Goal: Task Accomplishment & Management: Manage account settings

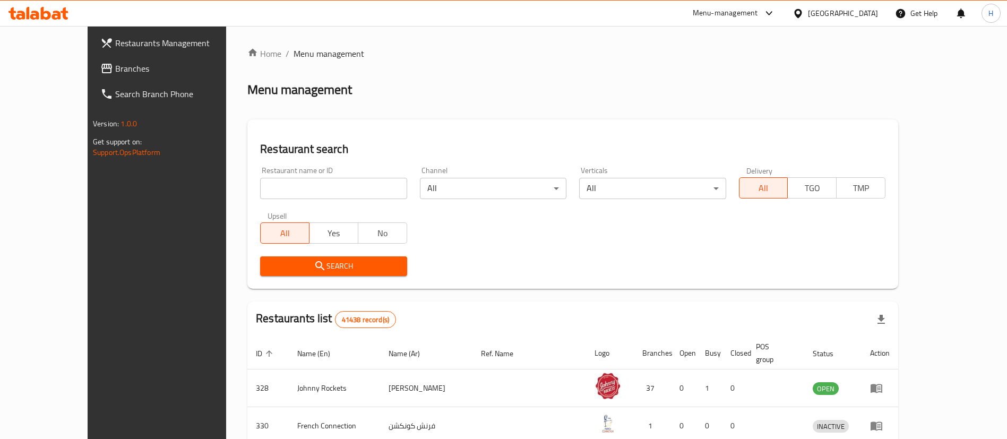
click at [115, 75] on span "Branches" at bounding box center [181, 68] width 132 height 13
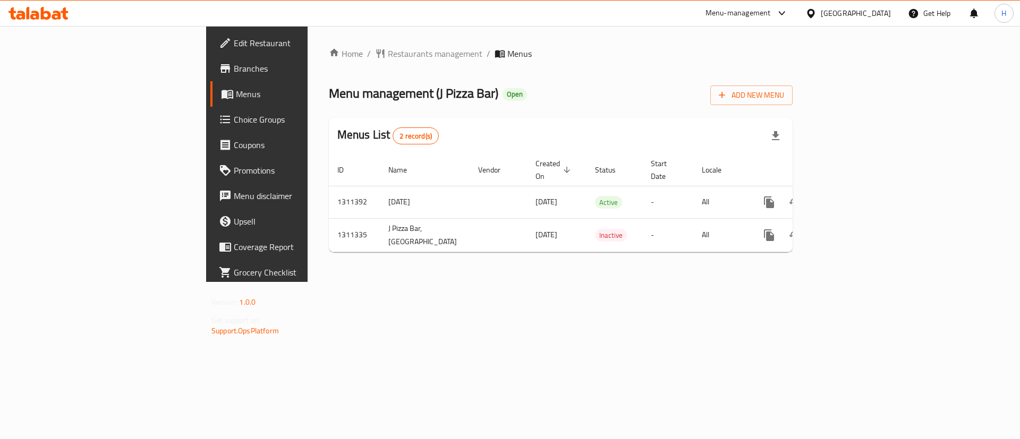
click at [549, 149] on div "Menus List 2 record(s)" at bounding box center [561, 136] width 464 height 36
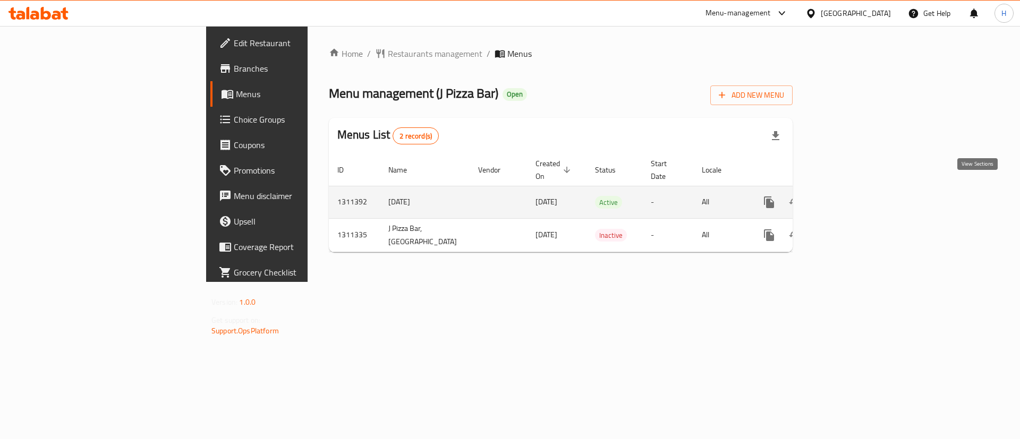
click at [852, 196] on icon "enhanced table" at bounding box center [845, 202] width 13 height 13
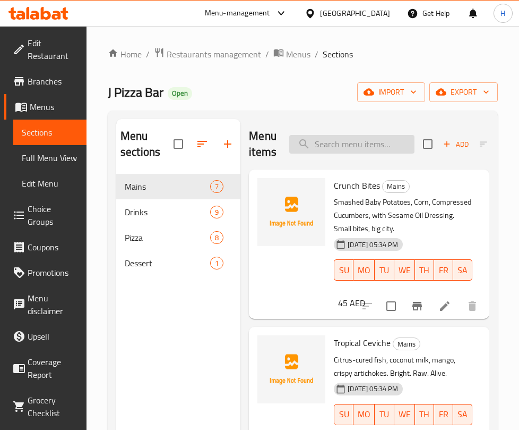
click at [353, 141] on input "search" at bounding box center [351, 144] width 125 height 19
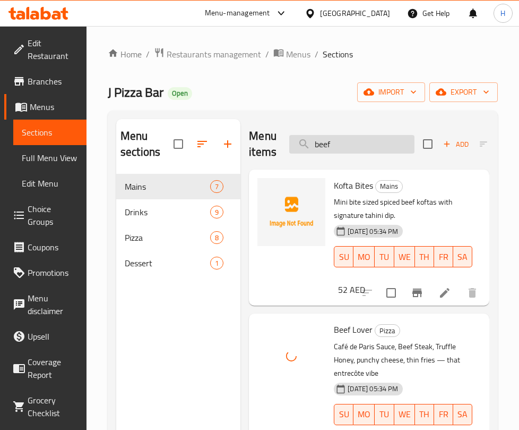
click at [347, 142] on input "beef" at bounding box center [351, 144] width 125 height 19
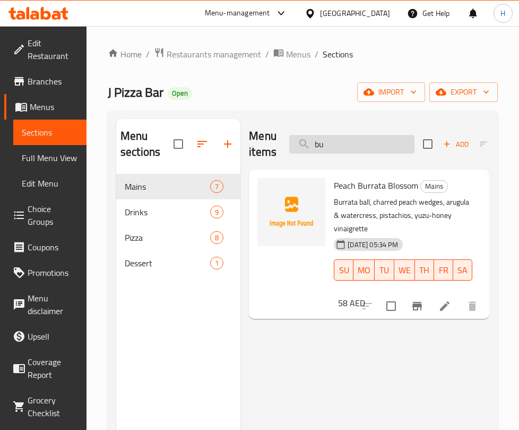
type input "b"
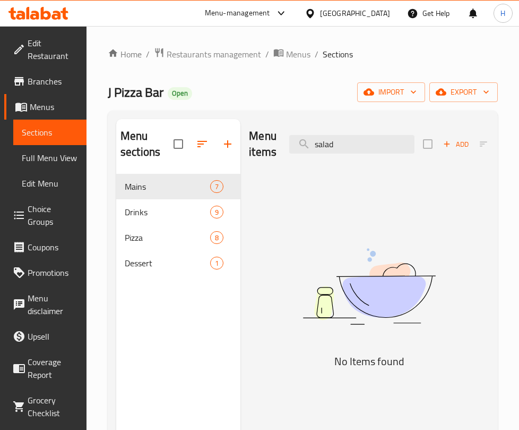
drag, startPoint x: 427, startPoint y: 207, endPoint x: 405, endPoint y: 164, distance: 48.0
click at [427, 207] on div "Menu items salad Add Sort Manage items No Items found" at bounding box center [365, 334] width 249 height 430
click at [364, 130] on div "Menu items salad Add Sort Manage items" at bounding box center [369, 144] width 241 height 50
click at [376, 147] on input "salad" at bounding box center [351, 144] width 125 height 19
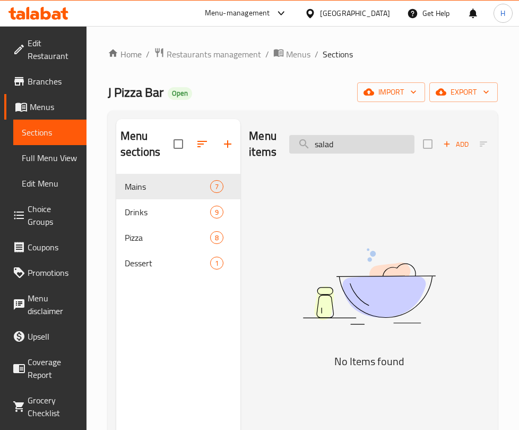
click at [376, 147] on input "salad" at bounding box center [351, 144] width 125 height 19
click at [385, 145] on input "[PERSON_NAME]" at bounding box center [351, 144] width 125 height 19
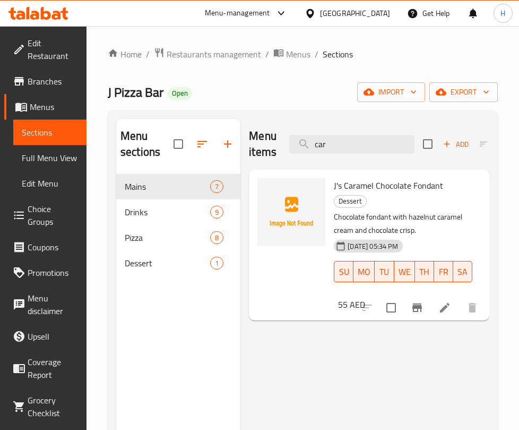
click at [327, 356] on div "Menu items car Add Sort Manage items J's Caramel Chocolate Fondant Dessert Choc…" at bounding box center [365, 334] width 249 height 430
click at [358, 149] on input "car" at bounding box center [351, 144] width 125 height 19
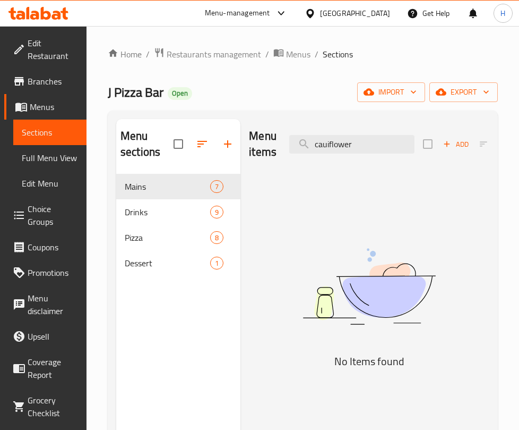
click at [404, 234] on img at bounding box center [369, 285] width 241 height 127
click at [347, 141] on input "cauiflower" at bounding box center [351, 144] width 125 height 19
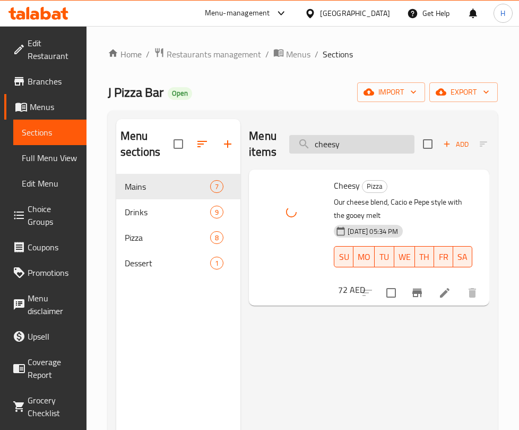
click at [365, 143] on input "cheesy" at bounding box center [351, 144] width 125 height 19
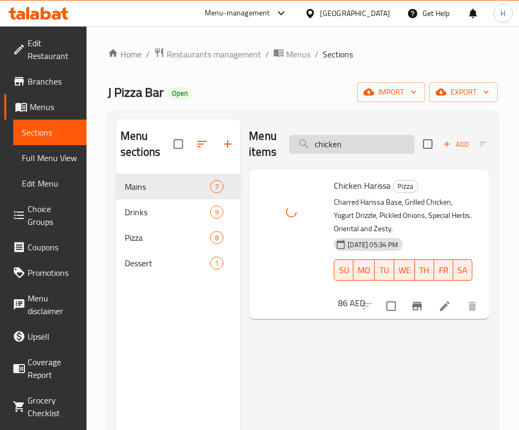
click at [354, 141] on input "chicken" at bounding box center [351, 144] width 125 height 19
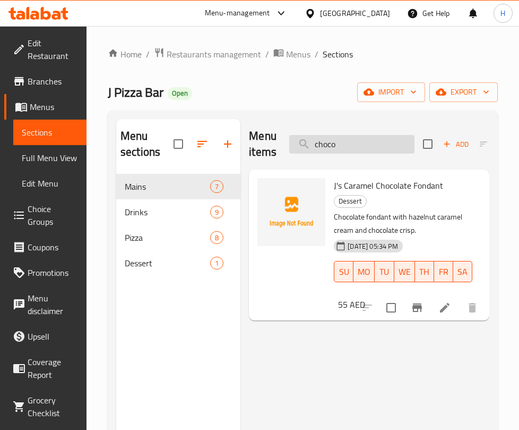
click at [391, 142] on input "choco" at bounding box center [351, 144] width 125 height 19
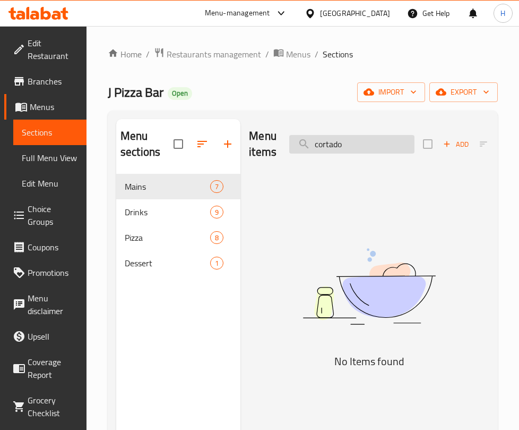
click at [399, 140] on input "cortado" at bounding box center [351, 144] width 125 height 19
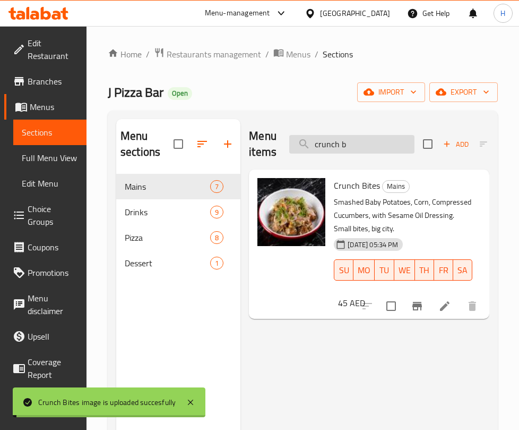
click at [347, 136] on input "crunch b" at bounding box center [351, 144] width 125 height 19
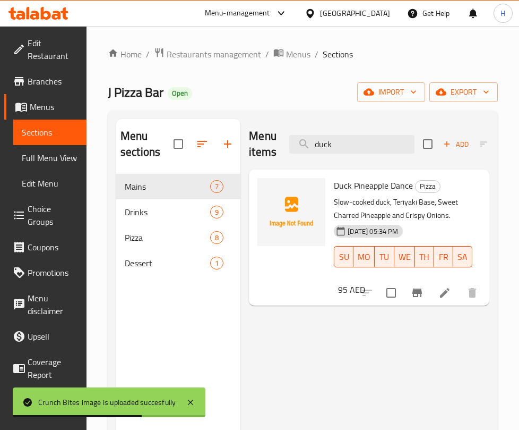
type input "duck"
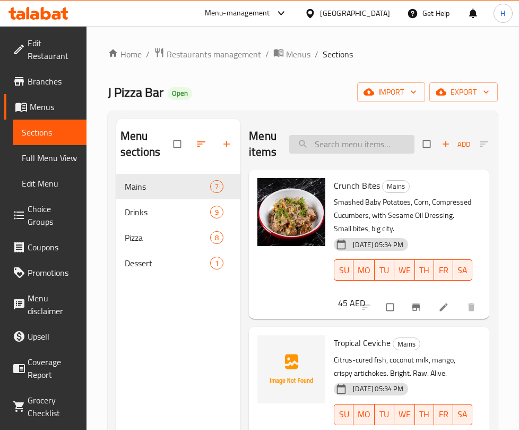
click at [375, 139] on input "search" at bounding box center [351, 144] width 125 height 19
type input "s"
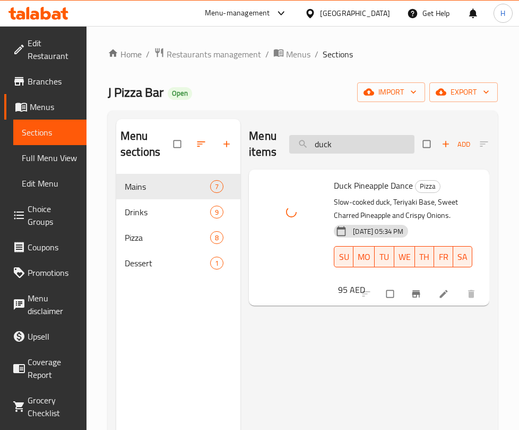
click at [364, 135] on input "duck" at bounding box center [351, 144] width 125 height 19
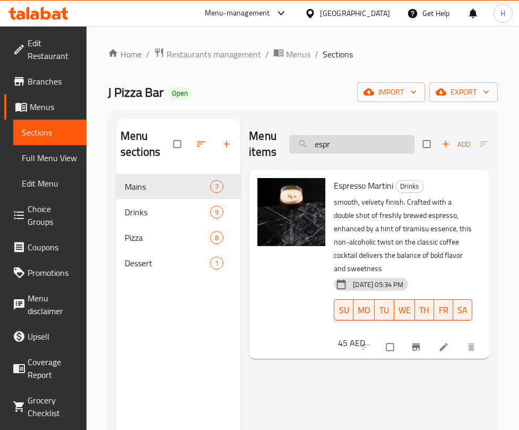
click at [388, 142] on input "espr" at bounding box center [351, 144] width 125 height 19
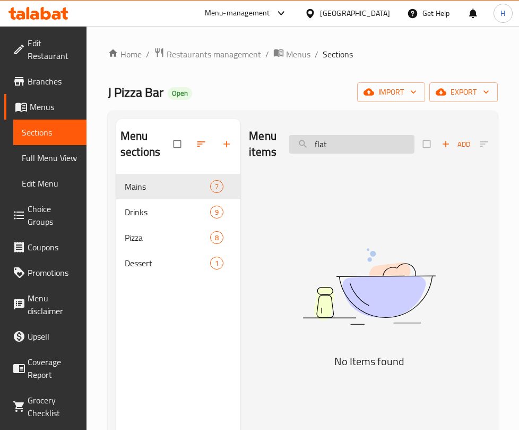
click at [393, 143] on input "flat" at bounding box center [351, 144] width 125 height 19
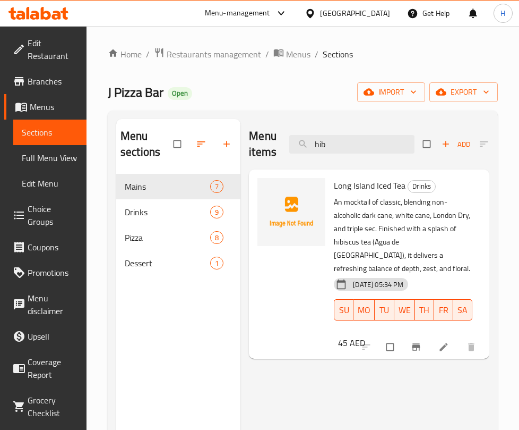
click at [402, 129] on div "Menu items hib Add Sort Manage items" at bounding box center [369, 144] width 241 height 50
click at [401, 137] on input "hib" at bounding box center [351, 144] width 125 height 19
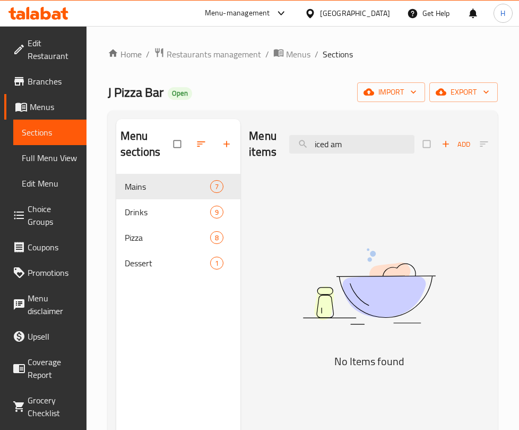
click at [381, 155] on div "Menu items iced am Add Sort Manage items" at bounding box center [369, 144] width 241 height 50
click at [389, 136] on input "iced am" at bounding box center [351, 144] width 125 height 19
click at [388, 136] on input "iced am" at bounding box center [351, 144] width 125 height 19
drag, startPoint x: 379, startPoint y: 186, endPoint x: 335, endPoint y: 138, distance: 65.0
click at [380, 186] on div "Menu items iced lat Add Sort Manage items No Items found" at bounding box center [365, 334] width 249 height 430
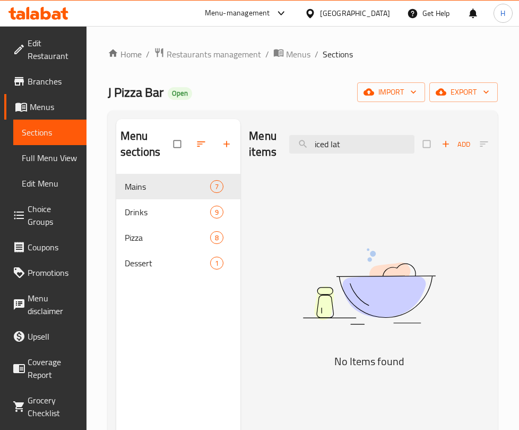
drag, startPoint x: 330, startPoint y: 144, endPoint x: 285, endPoint y: 142, distance: 44.7
click at [285, 142] on div "Menu items iced lat Add Sort Manage items" at bounding box center [369, 144] width 241 height 50
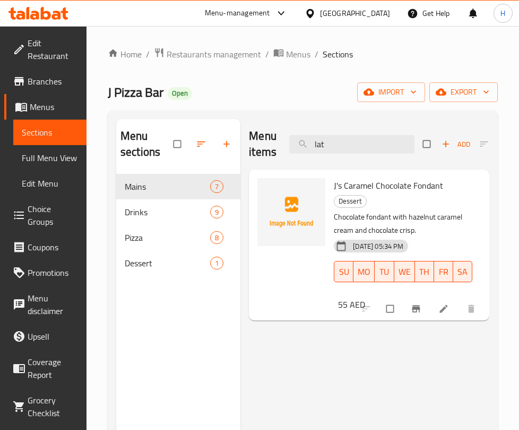
drag, startPoint x: 498, startPoint y: 327, endPoint x: 448, endPoint y: 327, distance: 49.4
click at [498, 328] on div "Menu sections Mains 7 Drinks 9 Pizza 8 Dessert 1 Menu items lat Add Sort Manage…" at bounding box center [303, 333] width 390 height 447
click at [386, 149] on input "lat" at bounding box center [351, 144] width 125 height 19
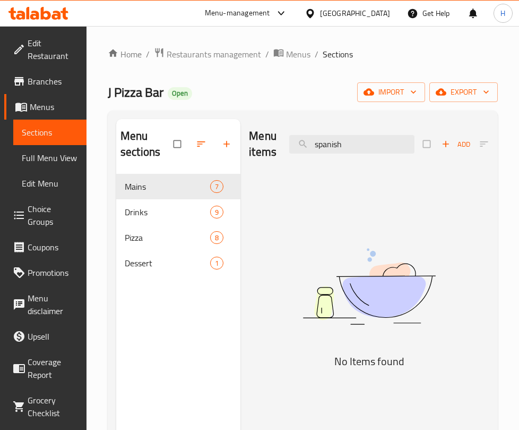
drag, startPoint x: 489, startPoint y: 250, endPoint x: 446, endPoint y: 207, distance: 60.8
click at [490, 250] on div "Menu sections Mains 7 Drinks 9 Pizza 8 Dessert 1 Menu items spanish Add Sort Ma…" at bounding box center [303, 333] width 390 height 447
click at [393, 145] on input "spanish" at bounding box center [351, 144] width 125 height 19
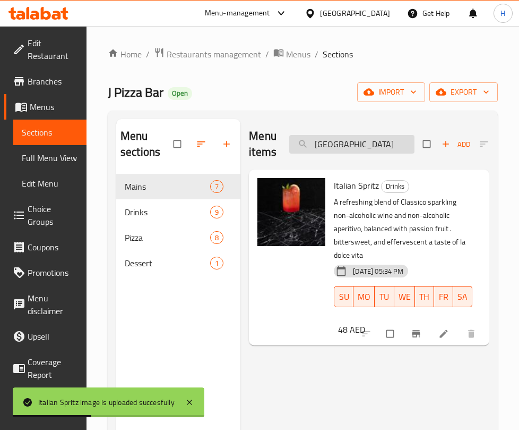
click at [342, 150] on input "itali" at bounding box center [351, 144] width 125 height 19
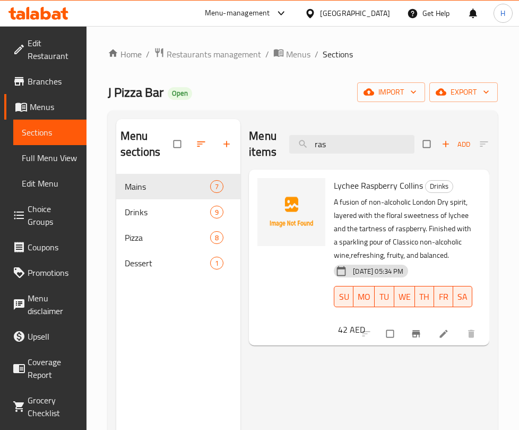
drag, startPoint x: 393, startPoint y: 182, endPoint x: 393, endPoint y: 176, distance: 6.4
click at [393, 182] on span "Lychee Raspberry Collins" at bounding box center [378, 185] width 89 height 16
click at [389, 144] on input "ras" at bounding box center [351, 144] width 125 height 19
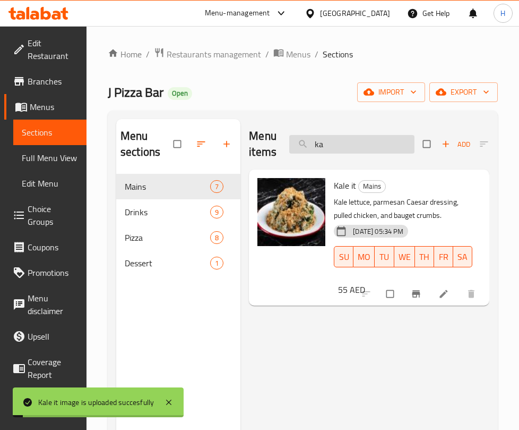
click at [346, 147] on input "ka" at bounding box center [351, 144] width 125 height 19
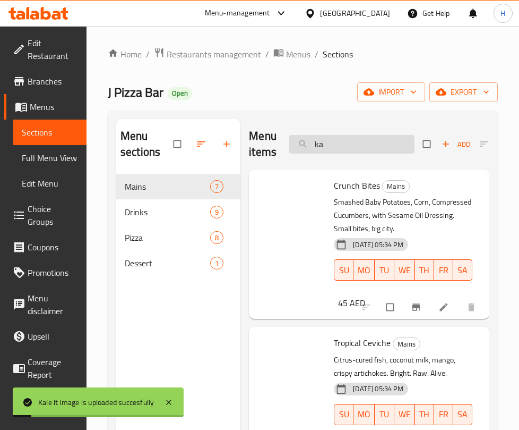
click at [346, 147] on input "ka" at bounding box center [351, 144] width 125 height 19
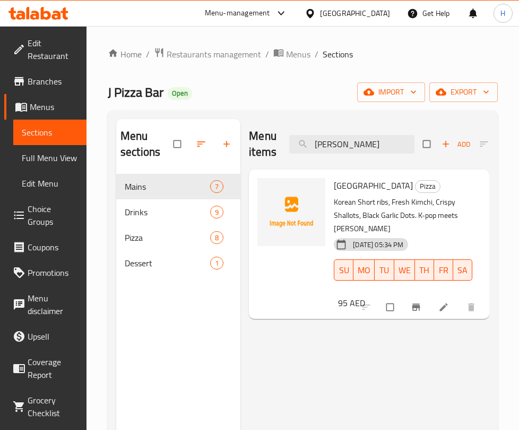
drag, startPoint x: 286, startPoint y: 391, endPoint x: 358, endPoint y: 277, distance: 135.1
click at [286, 391] on div "Menu items kim Add Sort Manage items Seoul City Pizza Korean Short ribs, Fresh …" at bounding box center [365, 334] width 249 height 430
click at [360, 152] on input "kim" at bounding box center [351, 144] width 125 height 19
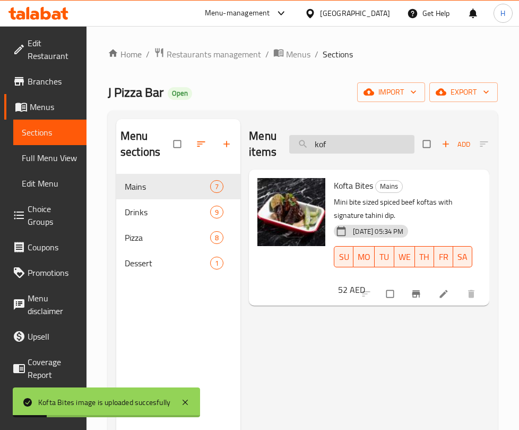
click at [358, 135] on input "kof" at bounding box center [351, 144] width 125 height 19
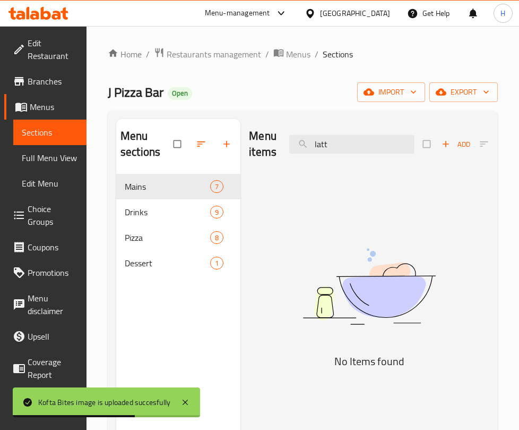
type input "latt"
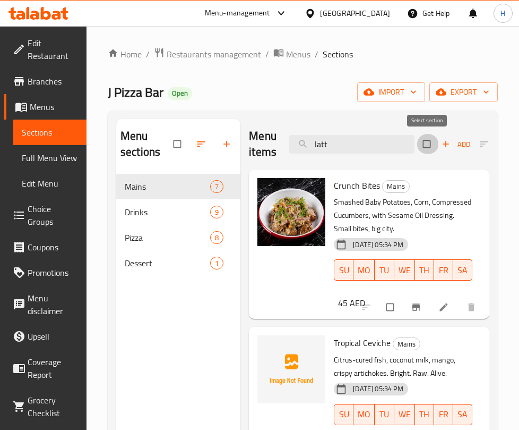
click at [423, 139] on input "checkbox" at bounding box center [428, 144] width 22 height 20
checkbox input "true"
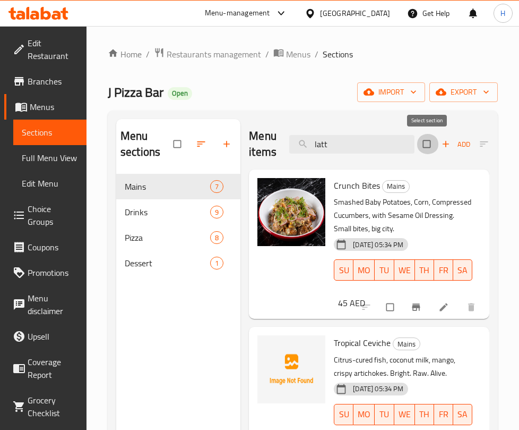
checkbox input "true"
drag, startPoint x: 429, startPoint y: 141, endPoint x: 414, endPoint y: 148, distance: 16.2
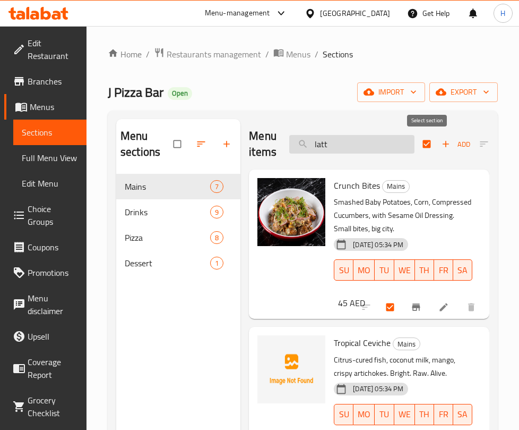
click at [430, 141] on input "checkbox" at bounding box center [428, 144] width 22 height 20
checkbox input "false"
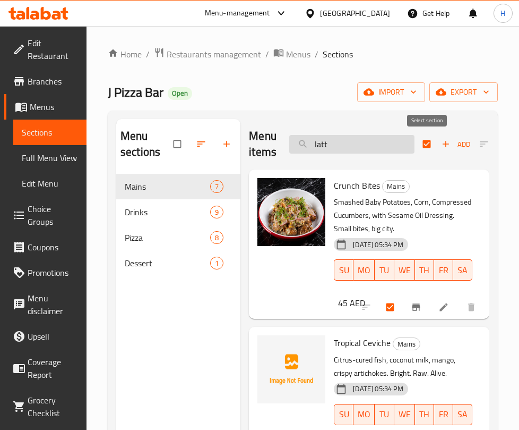
checkbox input "false"
click at [374, 152] on input "latt" at bounding box center [351, 144] width 125 height 19
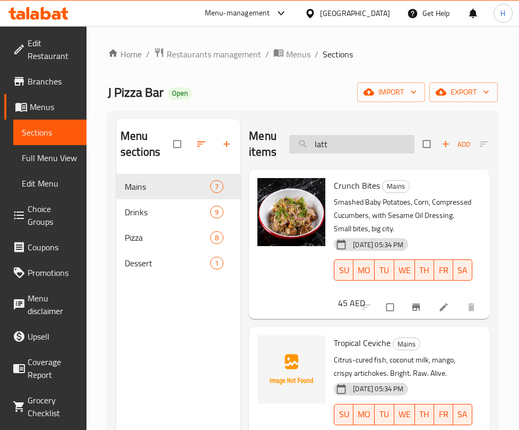
click at [374, 152] on input "latt" at bounding box center [351, 144] width 125 height 19
type input ","
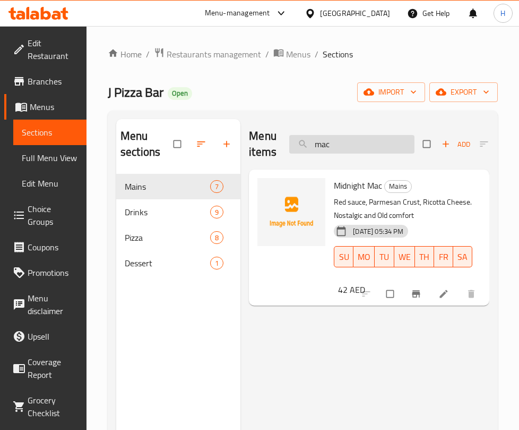
click at [390, 142] on input "mac" at bounding box center [351, 144] width 125 height 19
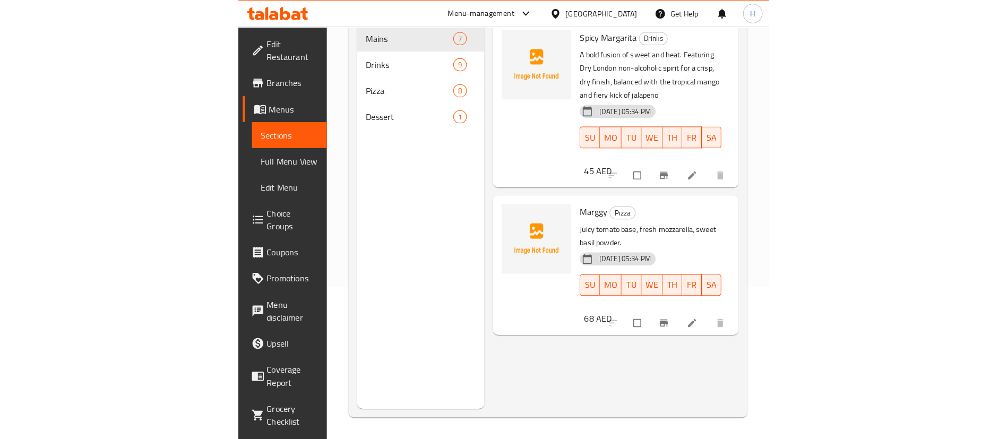
scroll to position [69, 0]
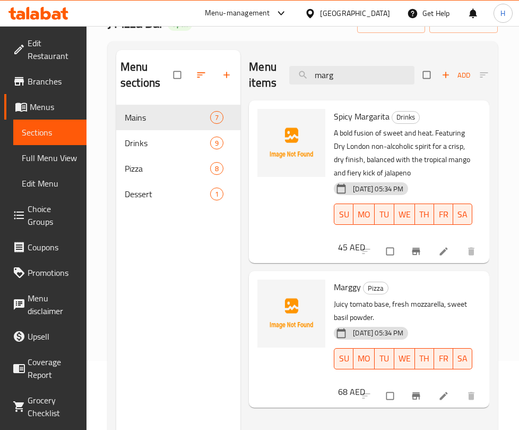
click at [283, 361] on div at bounding box center [291, 338] width 76 height 127
click at [340, 74] on input "marg" at bounding box center [351, 75] width 125 height 19
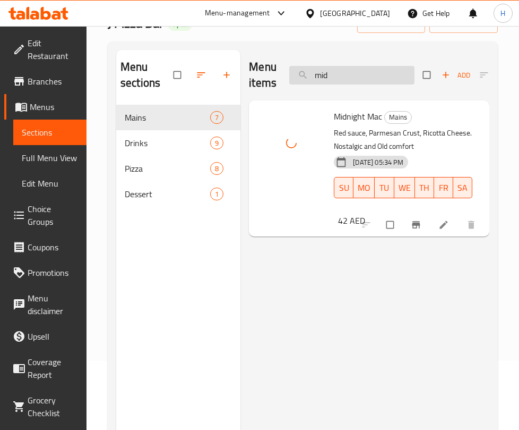
click at [348, 71] on input "mid" at bounding box center [351, 75] width 125 height 19
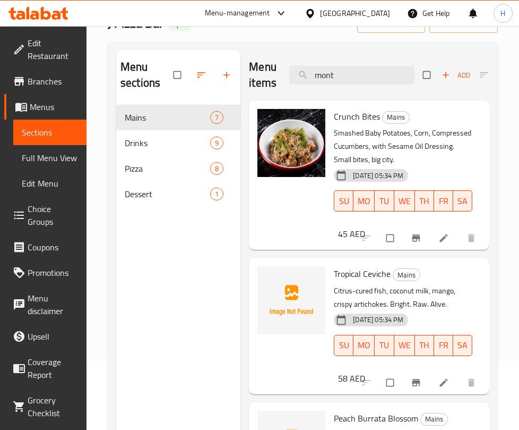
drag, startPoint x: 425, startPoint y: 125, endPoint x: 373, endPoint y: 109, distance: 54.4
click at [425, 126] on p "Smashed Baby Potatoes, Corn, Compressed Cucumbers, with Sesame Oil Dressing. Sm…" at bounding box center [403, 146] width 139 height 40
click at [368, 76] on input "mont" at bounding box center [351, 75] width 125 height 19
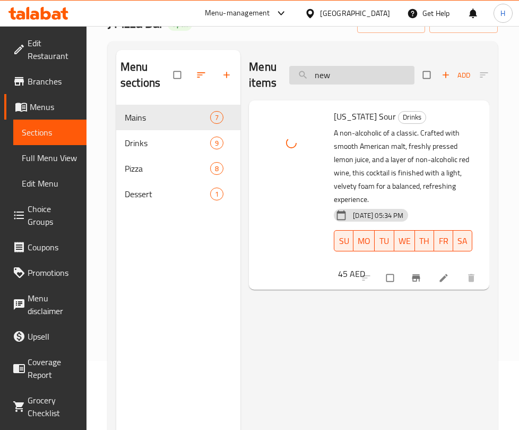
click at [353, 78] on input "new" at bounding box center [351, 75] width 125 height 19
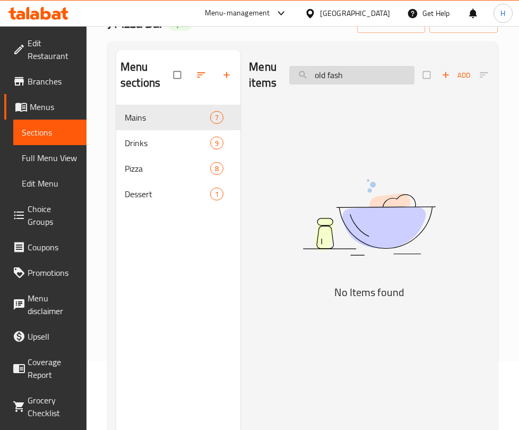
click at [358, 67] on input "old fash" at bounding box center [351, 75] width 125 height 19
click at [387, 58] on div "Menu items fashion Add Sort Manage items" at bounding box center [369, 75] width 241 height 50
click at [384, 70] on input "fashion" at bounding box center [351, 75] width 125 height 19
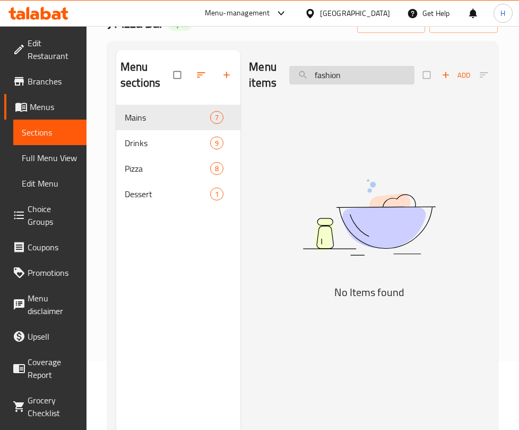
click at [384, 70] on input "fashion" at bounding box center [351, 75] width 125 height 19
click at [384, 71] on input "fashion" at bounding box center [351, 75] width 125 height 19
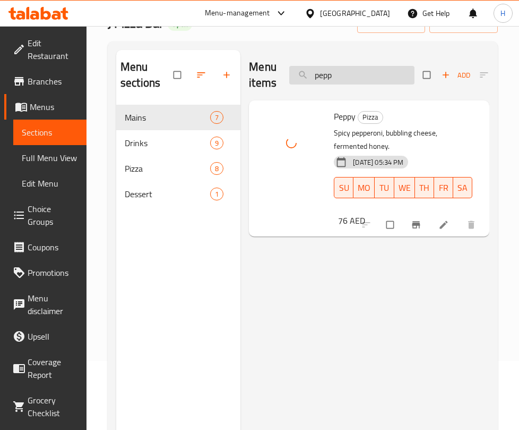
click at [353, 76] on input "pepp" at bounding box center [351, 75] width 125 height 19
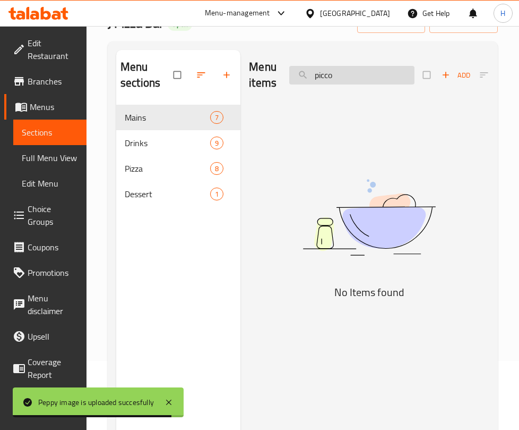
click at [392, 70] on input "picco" at bounding box center [351, 75] width 125 height 19
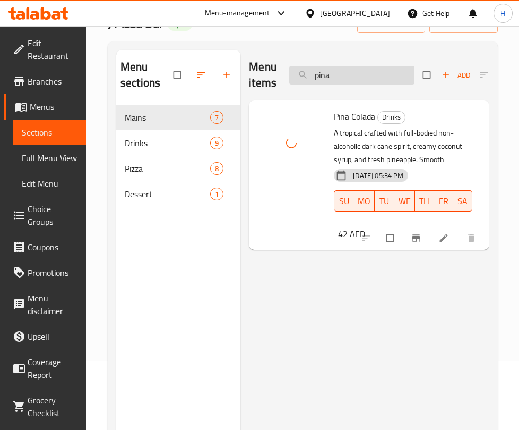
click at [353, 73] on input "pina" at bounding box center [351, 75] width 125 height 19
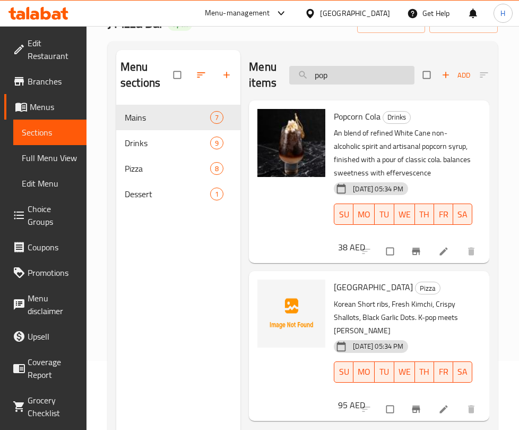
click at [361, 73] on input "pop" at bounding box center [351, 75] width 125 height 19
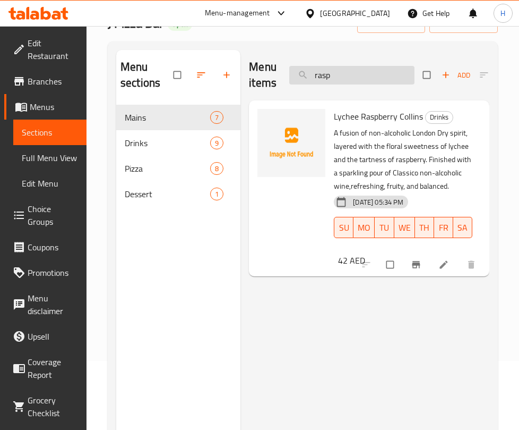
click at [387, 66] on input "rasp" at bounding box center [351, 75] width 125 height 19
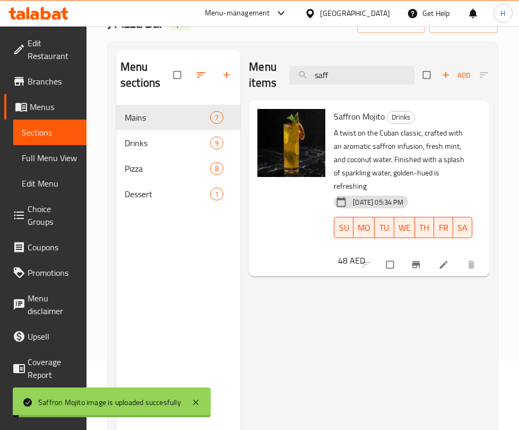
click at [376, 62] on div "Menu items saff Add Sort Manage items" at bounding box center [369, 75] width 241 height 50
click at [372, 75] on input "saff" at bounding box center [351, 75] width 125 height 19
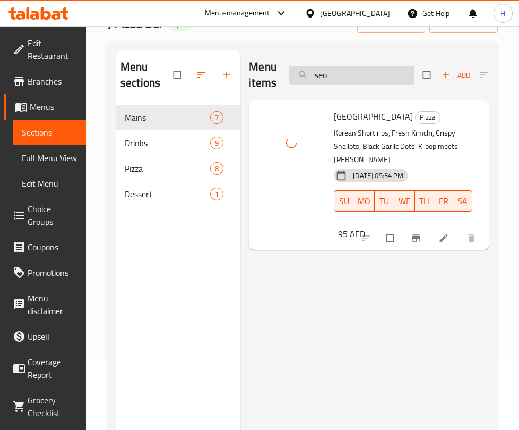
click at [343, 73] on input "seo" at bounding box center [351, 75] width 125 height 19
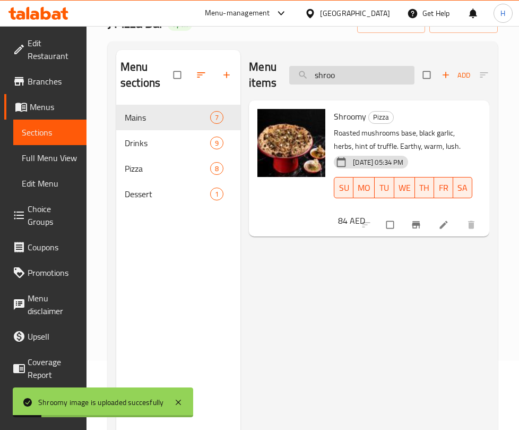
click at [345, 73] on input "shroo" at bounding box center [351, 75] width 125 height 19
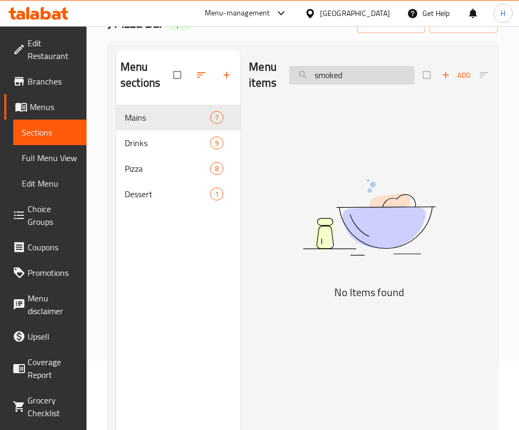
click at [353, 77] on input "smoked" at bounding box center [351, 75] width 125 height 19
click at [354, 77] on input "smoked" at bounding box center [351, 75] width 125 height 19
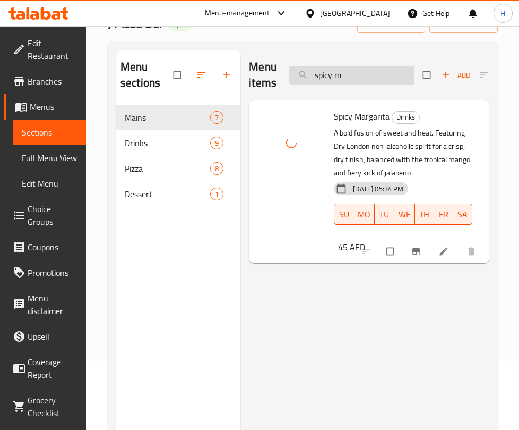
click at [397, 72] on input "spicy m" at bounding box center [351, 75] width 125 height 19
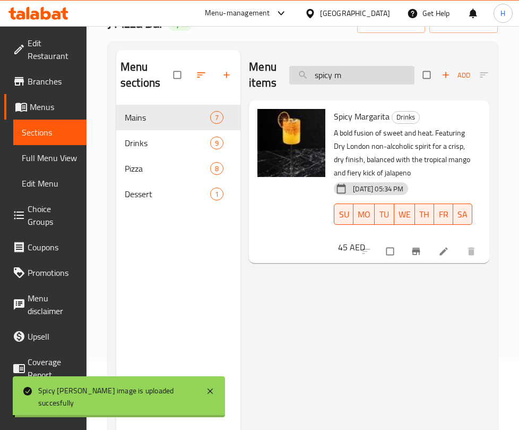
click at [397, 72] on input "spicy m" at bounding box center [351, 75] width 125 height 19
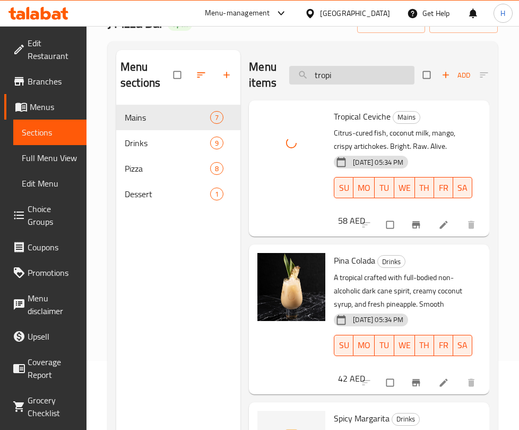
click at [354, 76] on input "tropi" at bounding box center [351, 75] width 125 height 19
click at [354, 77] on input "tropi" at bounding box center [351, 75] width 125 height 19
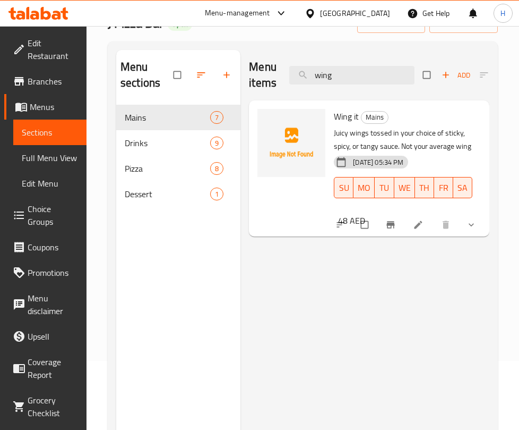
type input "wing"
